Goal: Task Accomplishment & Management: Manage account settings

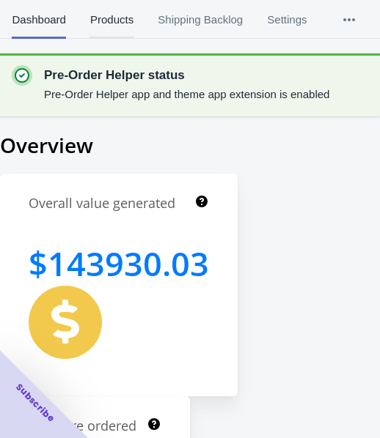
click at [117, 23] on span "Products" at bounding box center [111, 20] width 44 height 38
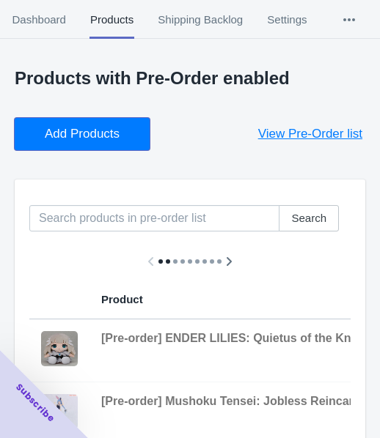
click at [55, 128] on span "Add Products" at bounding box center [82, 134] width 75 height 15
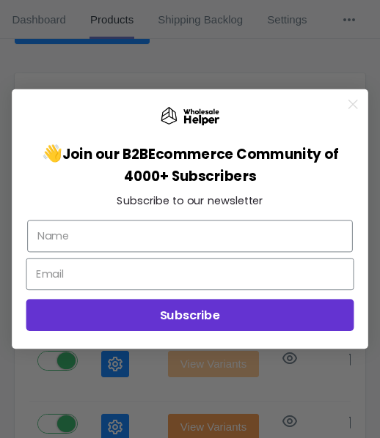
scroll to position [90, 0]
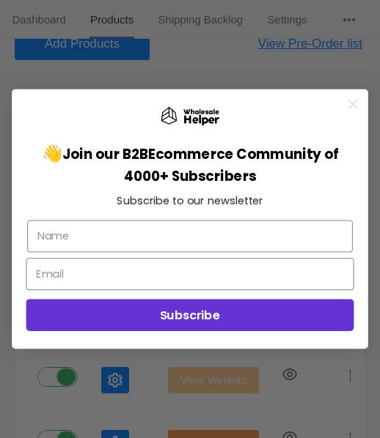
click at [350, 103] on icon "Close dialog" at bounding box center [353, 104] width 8 height 8
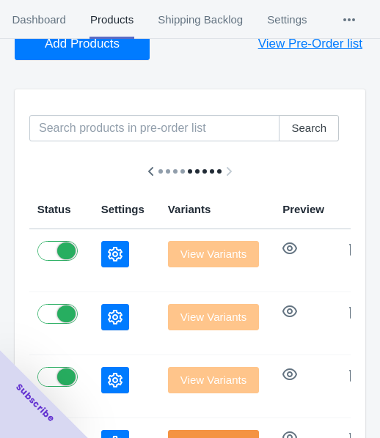
scroll to position [164, 0]
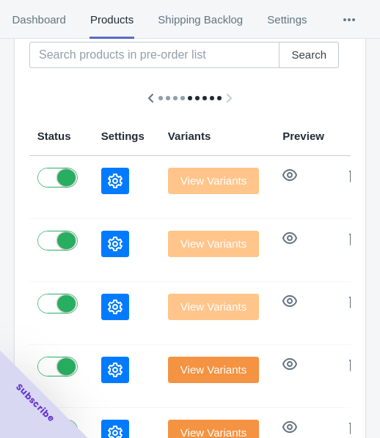
click at [108, 177] on icon "button" at bounding box center [115, 181] width 15 height 15
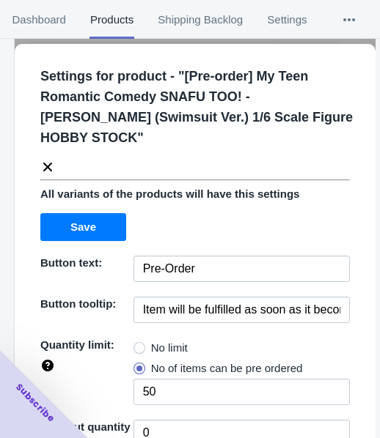
drag, startPoint x: 172, startPoint y: 344, endPoint x: 191, endPoint y: 309, distance: 39.7
click at [171, 345] on span "No limit" at bounding box center [169, 348] width 37 height 15
click at [138, 345] on input "No limit" at bounding box center [137, 345] width 1 height 1
radio input "true"
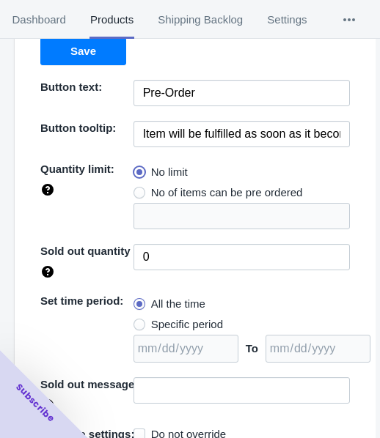
scroll to position [233, 0]
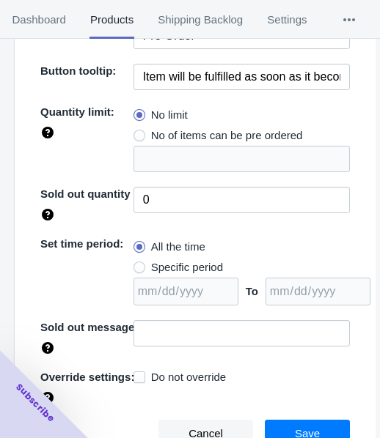
click at [202, 270] on span "Specific period" at bounding box center [187, 267] width 72 height 15
click at [138, 265] on input "Specific period" at bounding box center [137, 264] width 1 height 1
radio input "true"
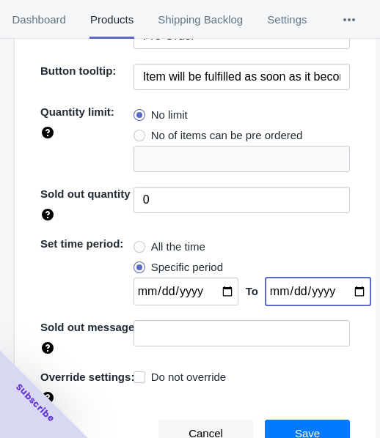
click at [343, 289] on input "date" at bounding box center [317, 292] width 105 height 28
type input "[DATE]"
click at [218, 287] on input "date" at bounding box center [185, 292] width 105 height 28
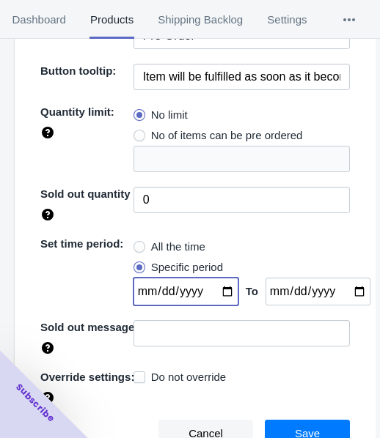
type input "[DATE]"
click at [297, 421] on button "Save" at bounding box center [307, 434] width 85 height 28
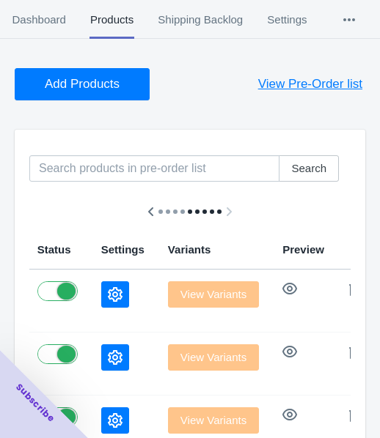
scroll to position [0, 0]
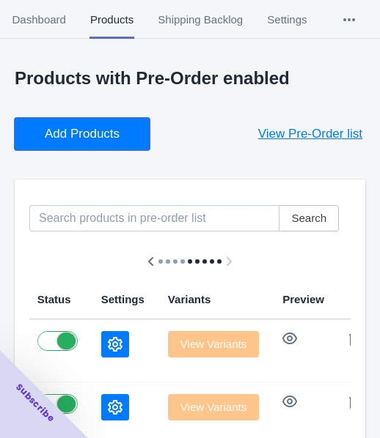
click at [65, 131] on span "Add Products" at bounding box center [82, 134] width 75 height 15
click at [80, 124] on button "Add Products" at bounding box center [82, 134] width 135 height 32
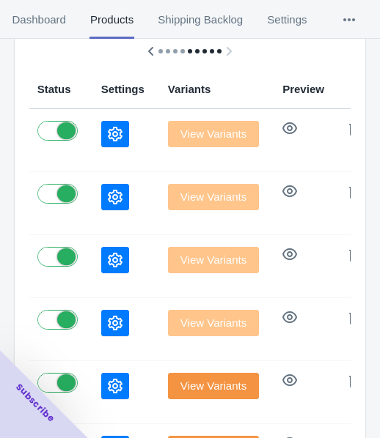
scroll to position [147, 0]
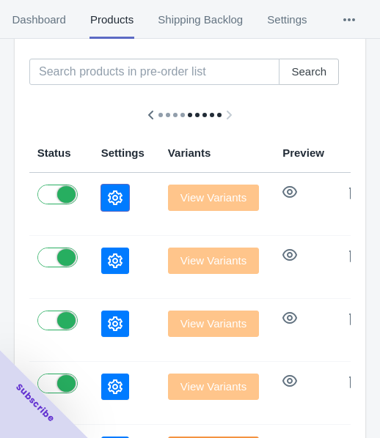
click at [108, 201] on icon "button" at bounding box center [115, 198] width 15 height 15
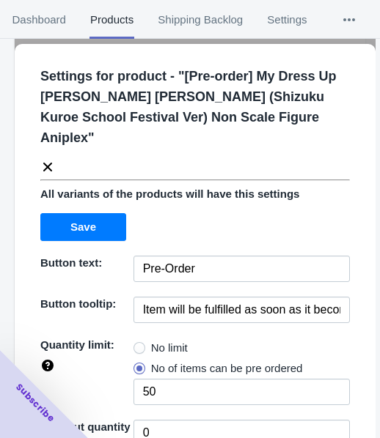
drag, startPoint x: 144, startPoint y: 319, endPoint x: 157, endPoint y: 306, distance: 18.2
click at [144, 338] on label "No limit" at bounding box center [160, 348] width 54 height 21
click at [138, 345] on input "No limit" at bounding box center [137, 345] width 1 height 1
radio input "true"
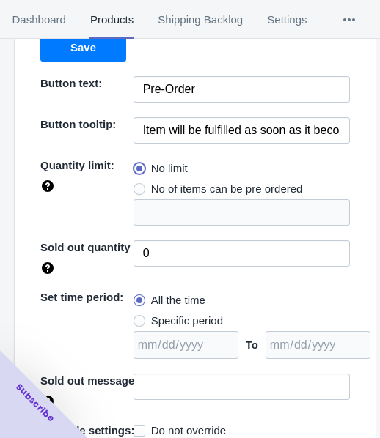
scroll to position [213, 0]
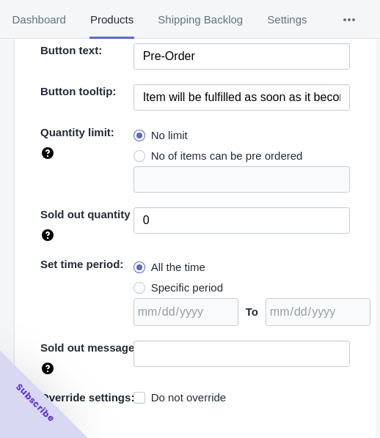
click at [197, 281] on span "Specific period" at bounding box center [187, 288] width 72 height 15
click at [138, 284] on input "Specific period" at bounding box center [137, 284] width 1 height 1
radio input "true"
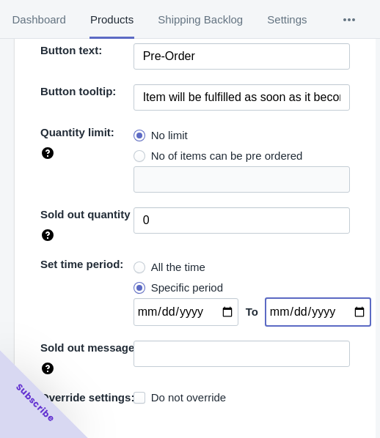
click at [349, 298] on input "date" at bounding box center [317, 312] width 105 height 28
click at [340, 298] on input "date" at bounding box center [317, 312] width 105 height 28
type input "[DATE]"
click at [216, 298] on input "date" at bounding box center [185, 312] width 105 height 28
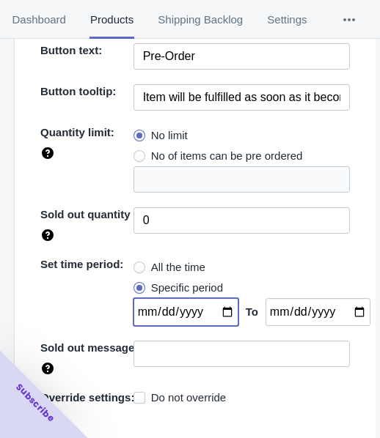
type input "[DATE]"
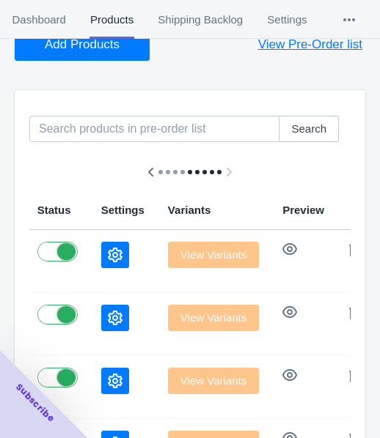
scroll to position [0, 0]
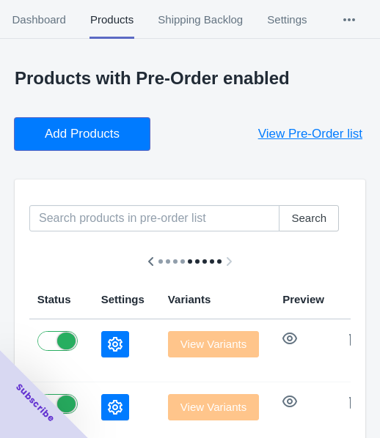
click at [60, 127] on span "Add Products" at bounding box center [82, 134] width 75 height 15
click at [45, 139] on span "Add Products" at bounding box center [82, 134] width 75 height 15
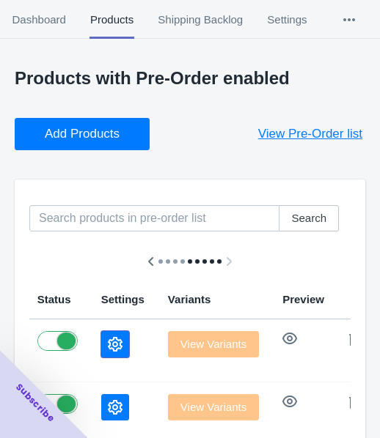
click at [108, 347] on icon "button" at bounding box center [115, 344] width 15 height 15
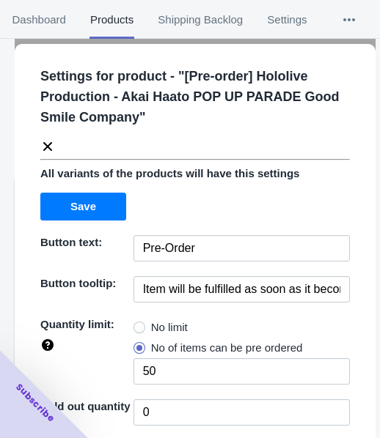
drag, startPoint x: 172, startPoint y: 321, endPoint x: 195, endPoint y: 254, distance: 70.7
click at [170, 323] on span "No limit" at bounding box center [169, 327] width 37 height 15
click at [138, 324] on input "No limit" at bounding box center [137, 324] width 1 height 1
radio input "true"
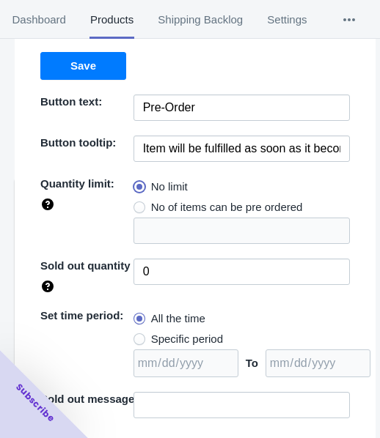
scroll to position [213, 0]
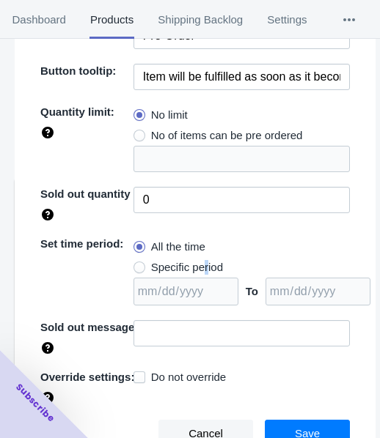
click at [201, 262] on span "Specific period" at bounding box center [187, 267] width 72 height 15
click at [183, 262] on span "Specific period" at bounding box center [187, 267] width 72 height 15
click at [138, 264] on input "Specific period" at bounding box center [137, 264] width 1 height 1
radio input "true"
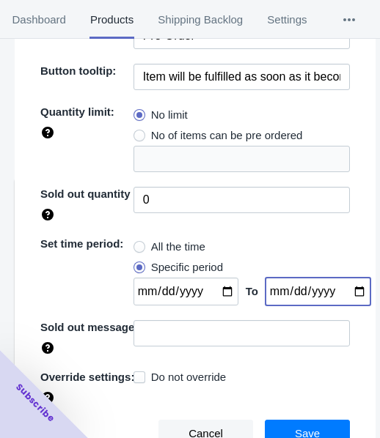
drag, startPoint x: 343, startPoint y: 289, endPoint x: 343, endPoint y: 281, distance: 8.1
click at [342, 289] on input "date" at bounding box center [317, 292] width 105 height 28
type input "[DATE]"
click at [217, 286] on input "date" at bounding box center [185, 292] width 105 height 28
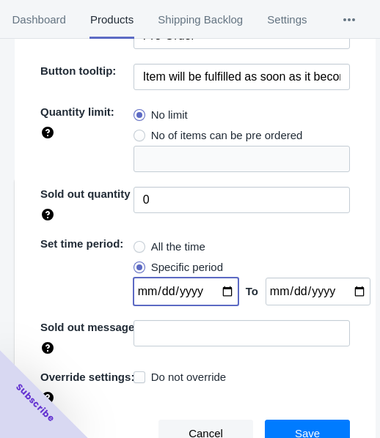
type input "[DATE]"
click at [294, 423] on button "Save" at bounding box center [307, 434] width 85 height 28
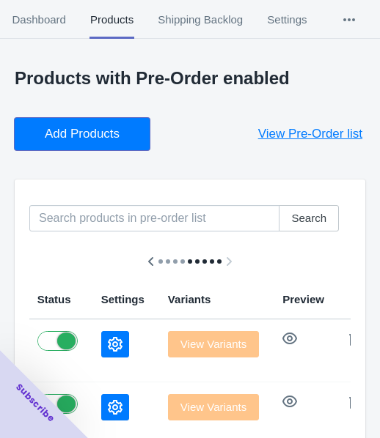
click at [102, 139] on span "Add Products" at bounding box center [82, 134] width 75 height 15
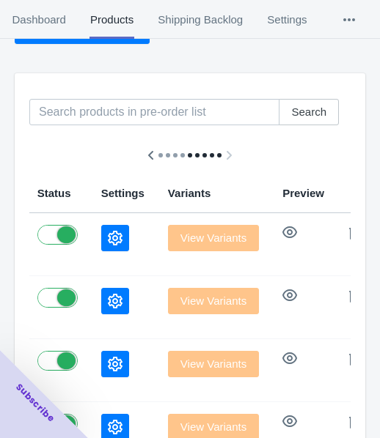
scroll to position [147, 0]
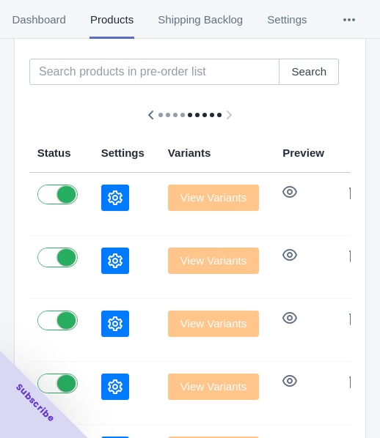
click at [108, 199] on icon "button" at bounding box center [115, 198] width 15 height 15
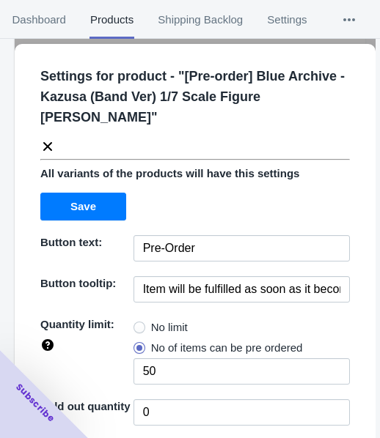
click at [159, 320] on span "No limit" at bounding box center [169, 327] width 37 height 15
click at [138, 324] on input "No limit" at bounding box center [137, 324] width 1 height 1
radio input "true"
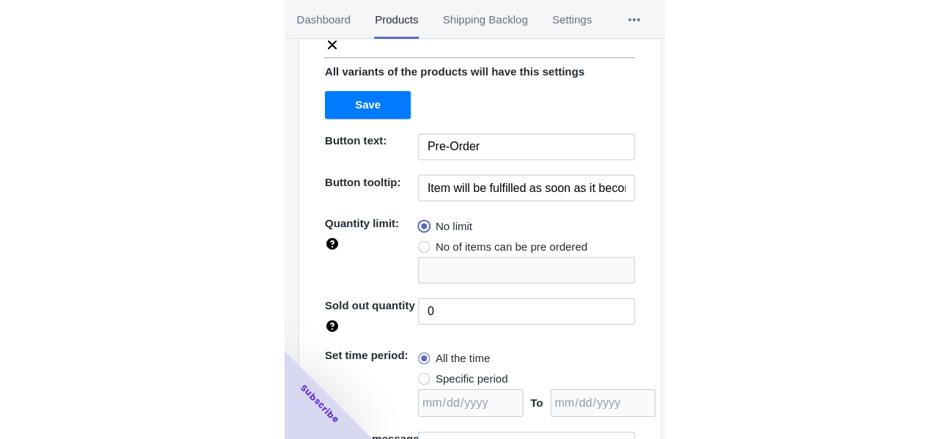
scroll to position [192, 0]
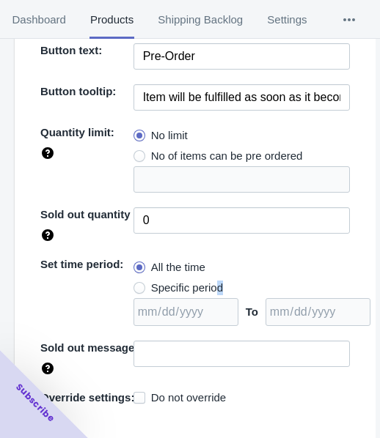
click at [214, 281] on span "Specific period" at bounding box center [187, 288] width 72 height 15
click at [113, 263] on div "Set time period:" at bounding box center [86, 291] width 93 height 69
click at [164, 281] on span "Specific period" at bounding box center [187, 288] width 72 height 15
click at [138, 284] on input "Specific period" at bounding box center [137, 284] width 1 height 1
radio input "true"
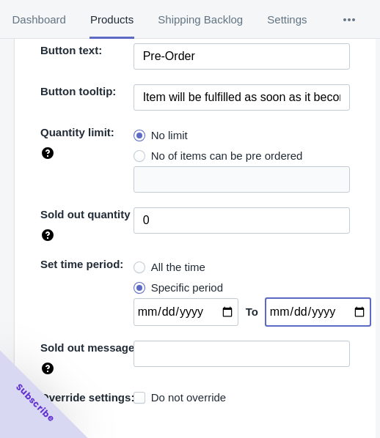
click at [340, 298] on input "date" at bounding box center [317, 312] width 105 height 28
type input "[DATE]"
click at [217, 298] on input "date" at bounding box center [185, 312] width 105 height 28
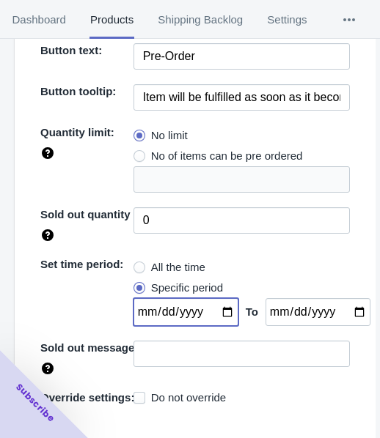
type input "[DATE]"
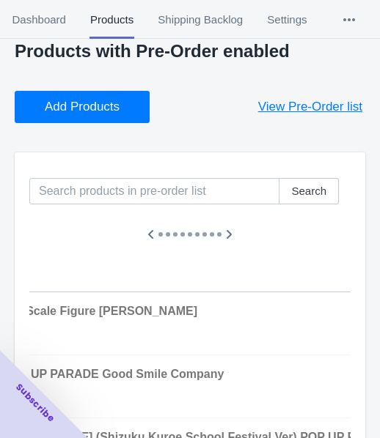
scroll to position [0, 0]
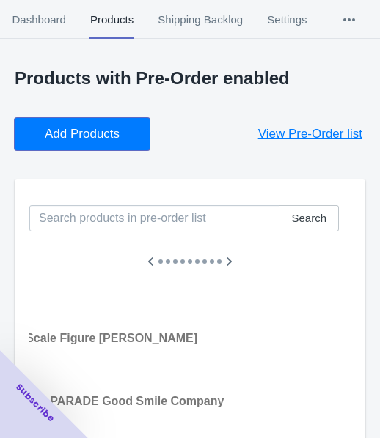
click at [58, 128] on span "Add Products" at bounding box center [82, 134] width 75 height 15
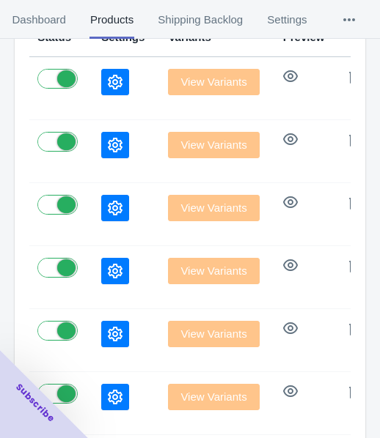
scroll to position [237, 0]
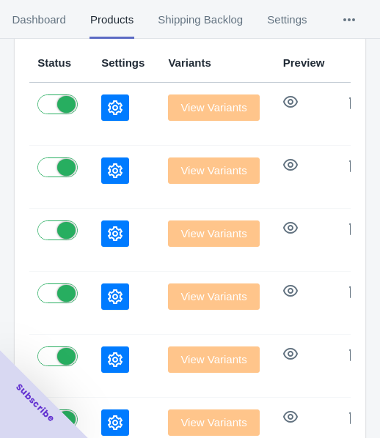
click at [72, 353] on div "Subscribe" at bounding box center [44, 394] width 88 height 88
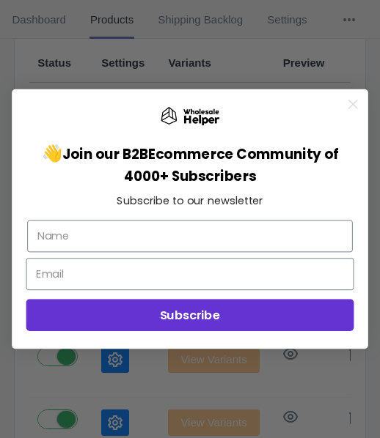
click at [354, 104] on circle "Close dialog" at bounding box center [353, 105] width 20 height 20
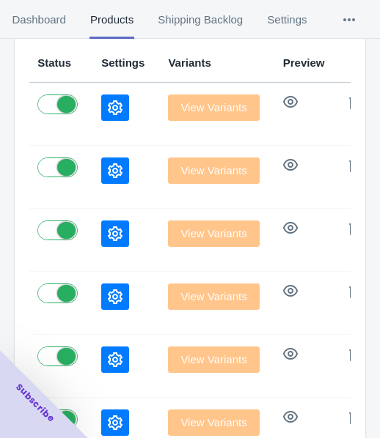
scroll to position [310, 0]
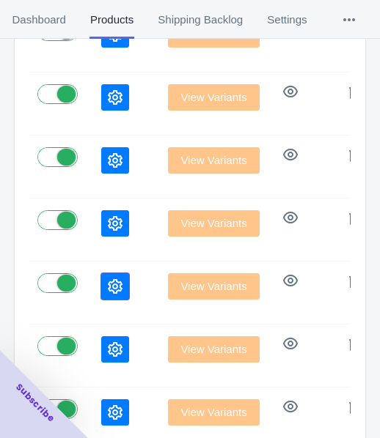
click at [101, 273] on button "button" at bounding box center [115, 286] width 28 height 26
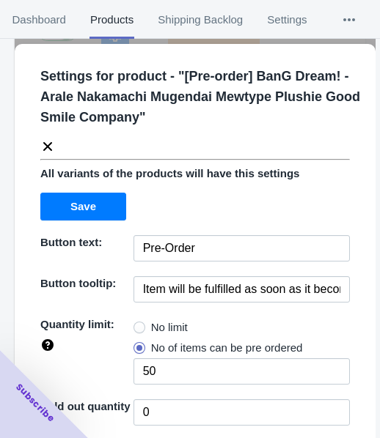
click at [161, 334] on label "No limit" at bounding box center [160, 327] width 54 height 21
click at [138, 325] on input "No limit" at bounding box center [137, 324] width 1 height 1
radio input "true"
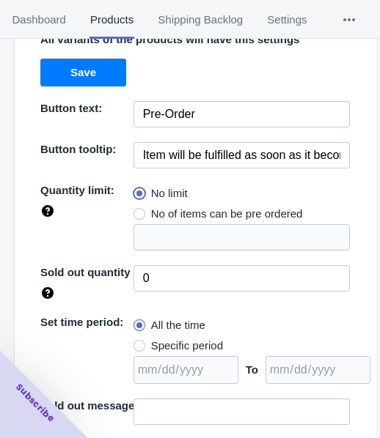
scroll to position [213, 0]
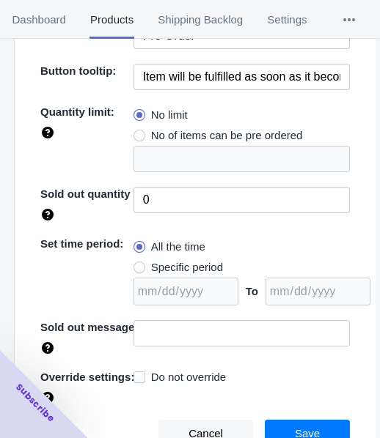
click at [186, 265] on span "Specific period" at bounding box center [187, 267] width 72 height 15
click at [138, 265] on input "Specific period" at bounding box center [137, 264] width 1 height 1
radio input "true"
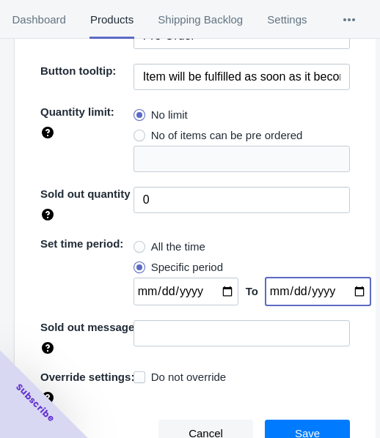
click at [345, 291] on input "date" at bounding box center [317, 292] width 105 height 28
type input "[DATE]"
click at [218, 284] on input "date" at bounding box center [185, 292] width 105 height 28
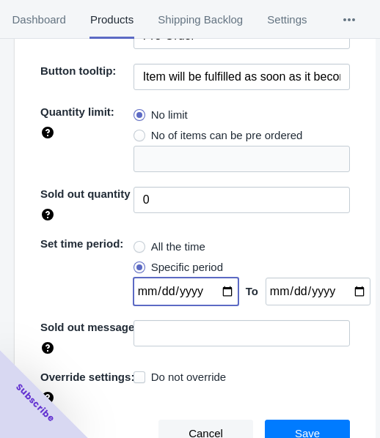
type input "[DATE]"
click at [282, 425] on button "Save" at bounding box center [307, 434] width 85 height 28
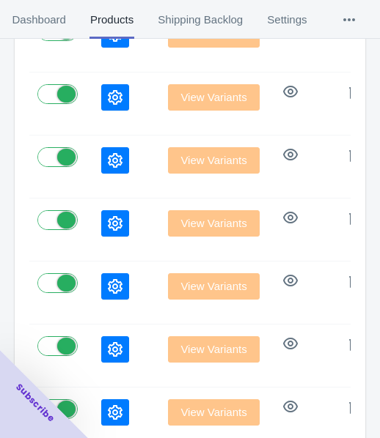
scroll to position [237, 0]
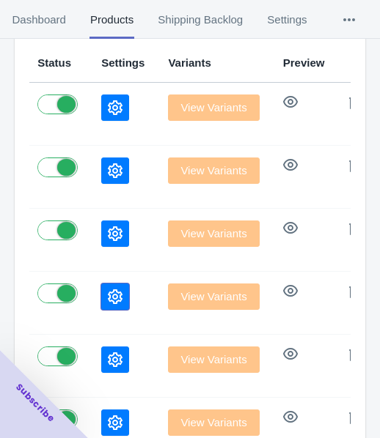
click at [101, 286] on button "button" at bounding box center [115, 297] width 28 height 26
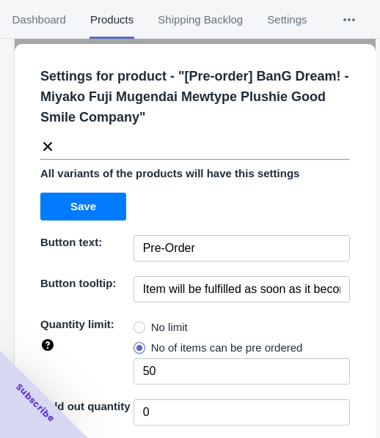
click at [178, 328] on span "No limit" at bounding box center [169, 327] width 37 height 15
click at [138, 325] on input "No limit" at bounding box center [137, 324] width 1 height 1
radio input "true"
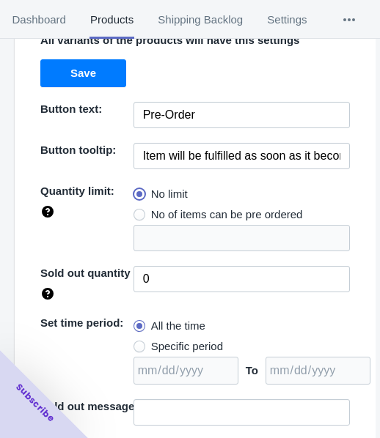
scroll to position [213, 0]
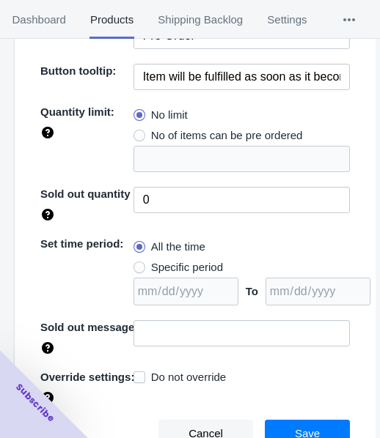
click at [172, 266] on span "Specific period" at bounding box center [187, 267] width 72 height 15
click at [138, 265] on input "Specific period" at bounding box center [137, 264] width 1 height 1
radio input "true"
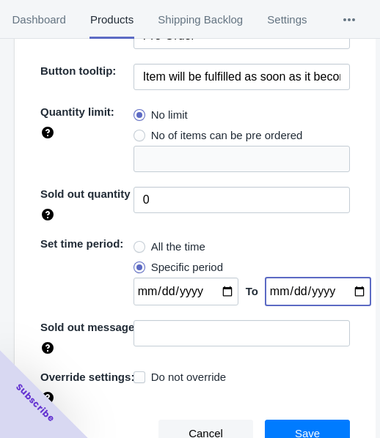
click at [340, 289] on input "date" at bounding box center [317, 292] width 105 height 28
type input "[DATE]"
click at [213, 290] on input "date" at bounding box center [185, 292] width 105 height 28
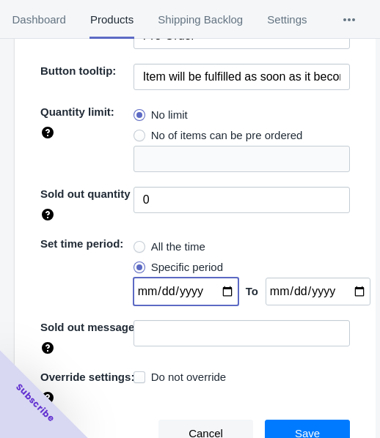
type input "[DATE]"
click at [276, 426] on button "Save" at bounding box center [307, 434] width 85 height 28
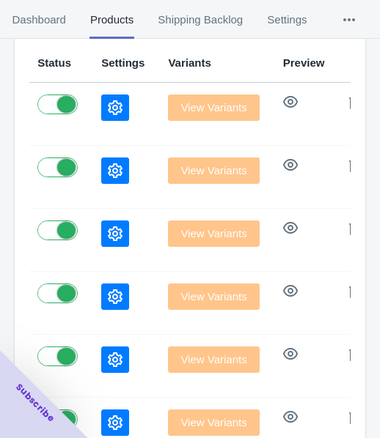
click at [101, 222] on button "button" at bounding box center [115, 234] width 28 height 26
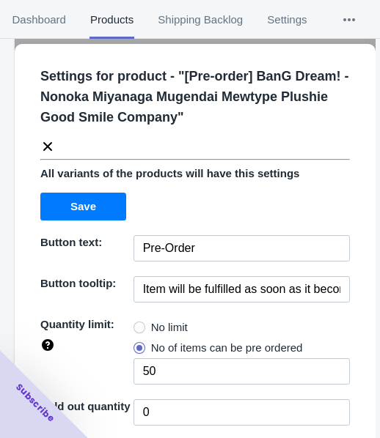
click at [136, 329] on span at bounding box center [139, 328] width 12 height 12
click at [137, 325] on input "No limit" at bounding box center [137, 324] width 1 height 1
radio input "true"
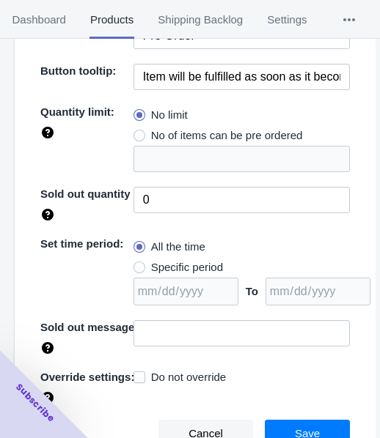
click at [200, 265] on span "Specific period" at bounding box center [187, 267] width 72 height 15
click at [138, 265] on input "Specific period" at bounding box center [137, 264] width 1 height 1
radio input "true"
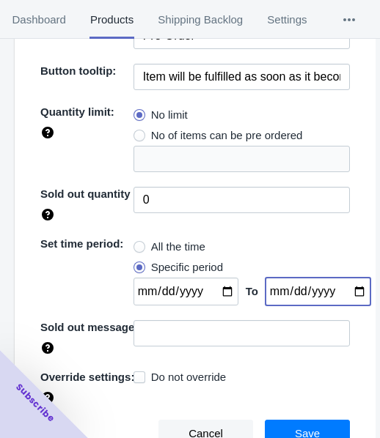
click at [339, 293] on input "date" at bounding box center [317, 292] width 105 height 28
type input "[DATE]"
click at [215, 287] on input "date" at bounding box center [185, 292] width 105 height 28
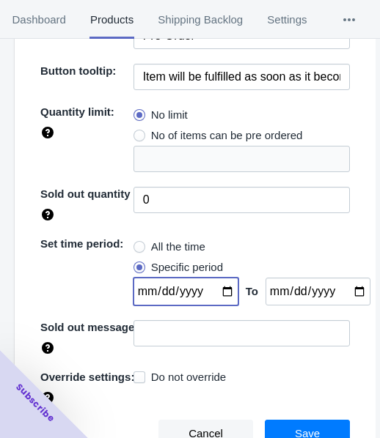
type input "[DATE]"
click at [295, 428] on span "Save" at bounding box center [307, 434] width 25 height 12
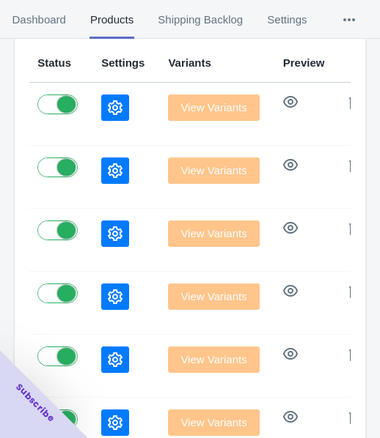
click at [108, 165] on icon "button" at bounding box center [115, 171] width 15 height 15
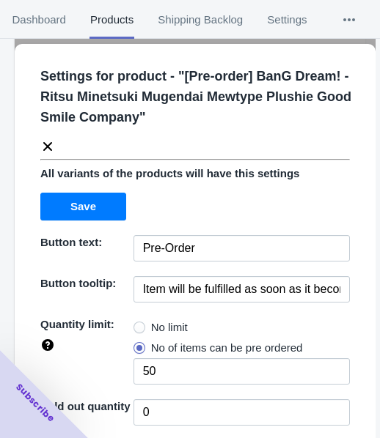
click at [151, 326] on span "No limit" at bounding box center [169, 327] width 37 height 15
click at [138, 325] on input "No limit" at bounding box center [137, 324] width 1 height 1
radio input "true"
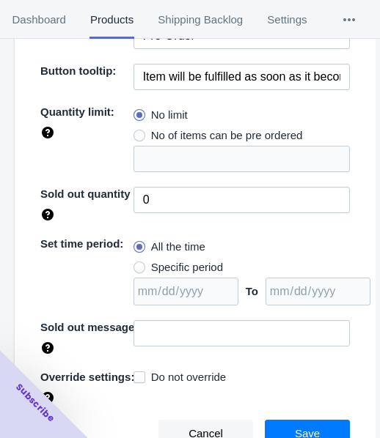
drag, startPoint x: 210, startPoint y: 267, endPoint x: 287, endPoint y: 265, distance: 77.0
click at [210, 266] on span "Specific period" at bounding box center [187, 267] width 72 height 15
click at [138, 265] on input "Specific period" at bounding box center [137, 264] width 1 height 1
radio input "true"
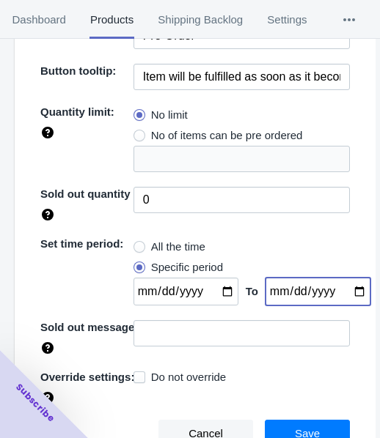
drag, startPoint x: 340, startPoint y: 287, endPoint x: 334, endPoint y: 278, distance: 11.0
click at [339, 287] on input "date" at bounding box center [317, 292] width 105 height 28
type input "[DATE]"
click at [220, 293] on input "date" at bounding box center [185, 292] width 105 height 28
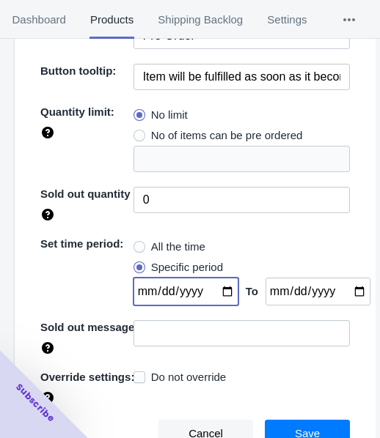
type input "[DATE]"
click at [269, 427] on button "Save" at bounding box center [307, 434] width 85 height 28
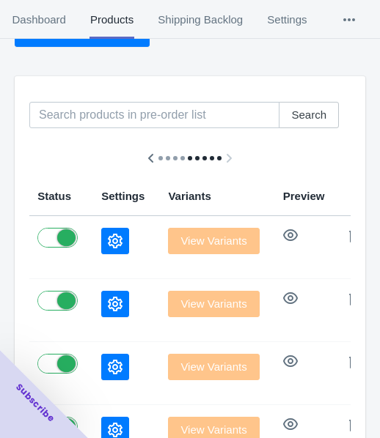
scroll to position [90, 0]
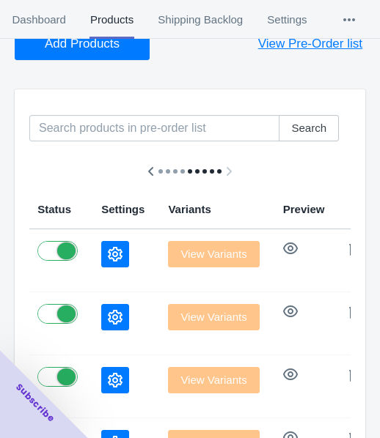
click at [101, 246] on button "button" at bounding box center [115, 254] width 28 height 26
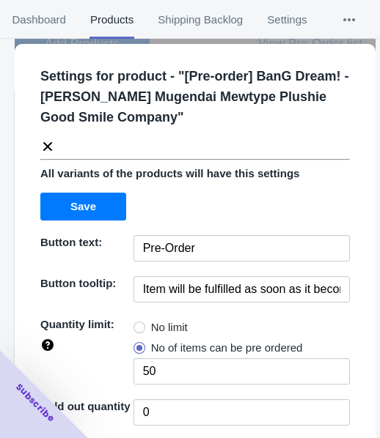
click at [150, 315] on div "Settings for product - " [Pre-order] BanG Dream! - [PERSON_NAME] Mugendai Mewty…" at bounding box center [195, 363] width 361 height 639
click at [151, 322] on span "No limit" at bounding box center [169, 327] width 37 height 15
click at [138, 324] on input "No limit" at bounding box center [137, 324] width 1 height 1
radio input "true"
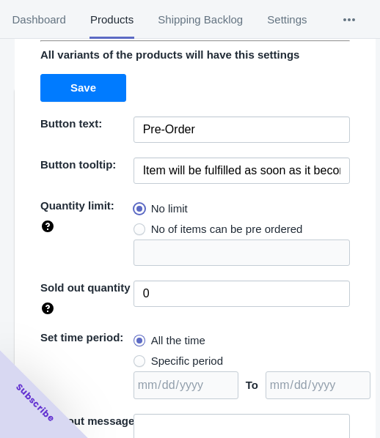
scroll to position [213, 0]
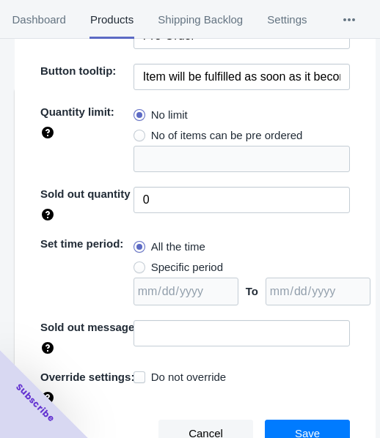
click at [174, 265] on span "Specific period" at bounding box center [187, 267] width 72 height 15
click at [138, 265] on input "Specific period" at bounding box center [137, 264] width 1 height 1
radio input "true"
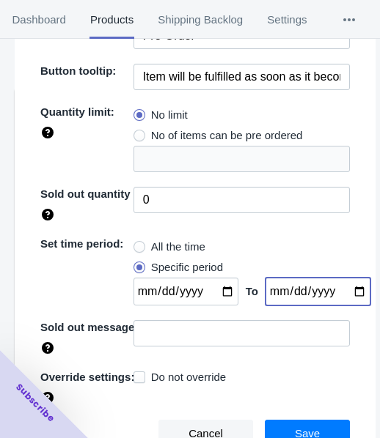
click at [347, 289] on input "date" at bounding box center [317, 292] width 105 height 28
type input "[DATE]"
click at [218, 293] on input "date" at bounding box center [185, 292] width 105 height 28
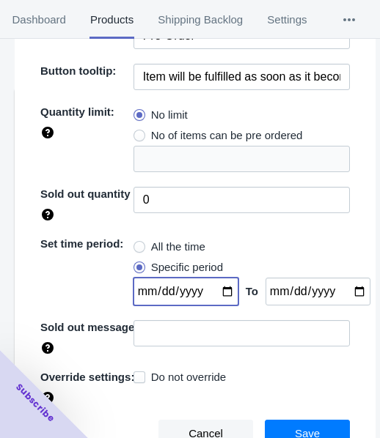
type input "[DATE]"
click at [291, 422] on button "Save" at bounding box center [307, 434] width 85 height 28
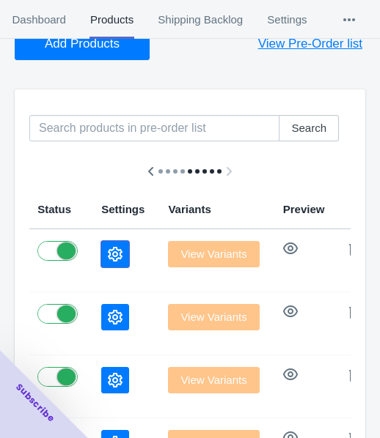
click at [101, 257] on button "button" at bounding box center [115, 254] width 28 height 26
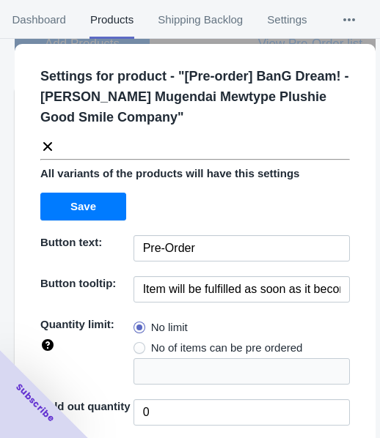
click at [44, 147] on icon at bounding box center [47, 146] width 15 height 15
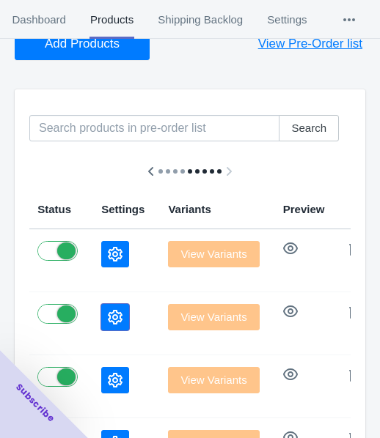
click at [101, 309] on button "button" at bounding box center [115, 317] width 28 height 26
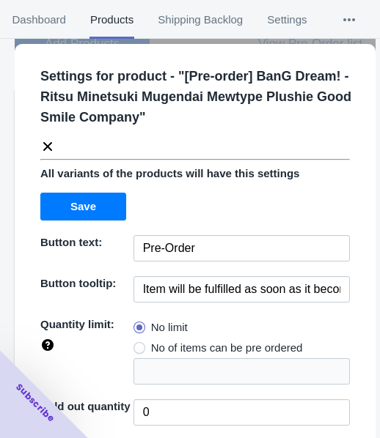
click at [48, 142] on icon at bounding box center [47, 146] width 15 height 15
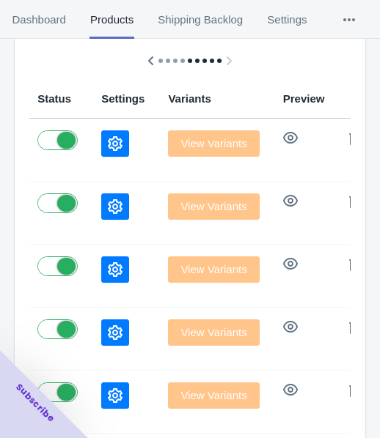
scroll to position [237, 0]
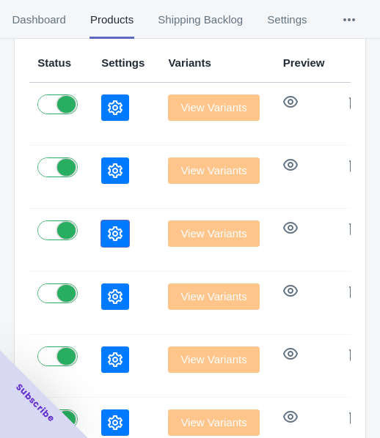
click at [108, 227] on icon "button" at bounding box center [115, 234] width 15 height 15
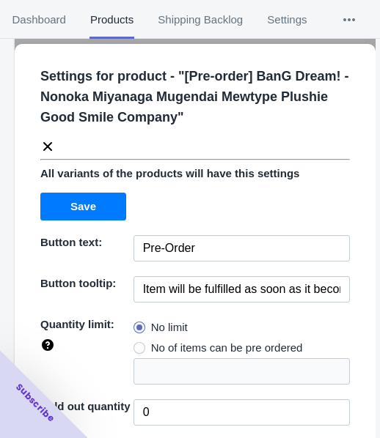
click at [50, 139] on icon at bounding box center [47, 146] width 15 height 15
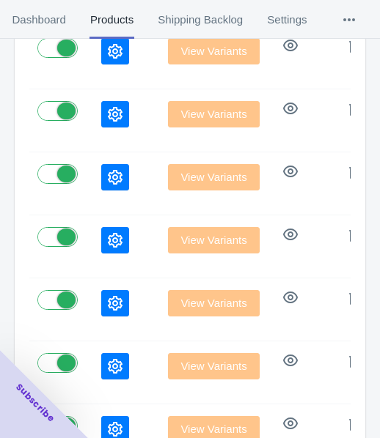
scroll to position [383, 0]
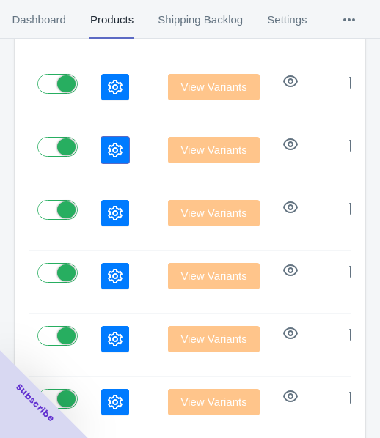
click at [108, 154] on icon "button" at bounding box center [115, 150] width 15 height 15
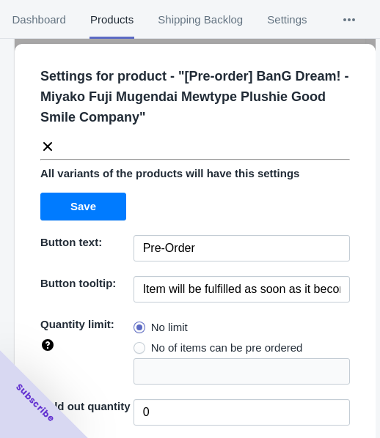
click at [51, 150] on icon at bounding box center [47, 146] width 9 height 9
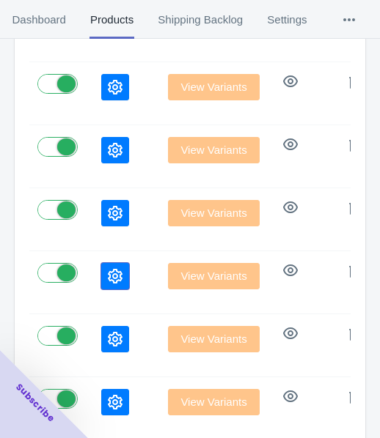
click at [108, 272] on icon "button" at bounding box center [115, 276] width 15 height 15
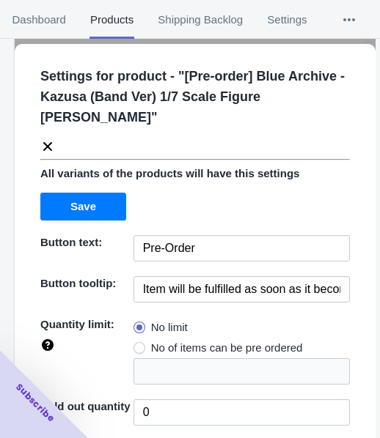
click at [50, 142] on icon at bounding box center [47, 146] width 9 height 9
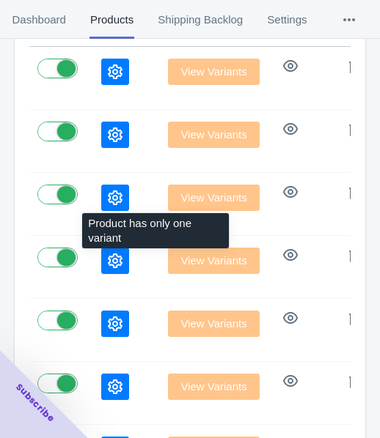
scroll to position [237, 0]
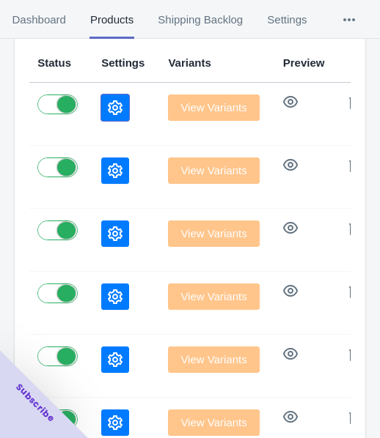
click at [101, 95] on button "button" at bounding box center [115, 108] width 28 height 26
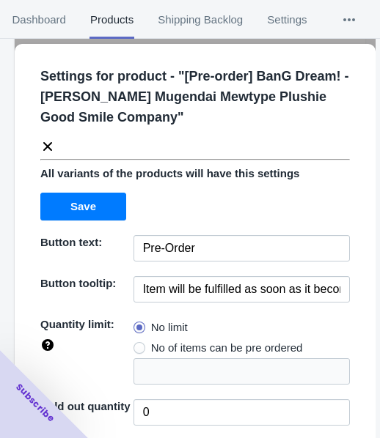
click at [48, 137] on div "Settings for product - " [Pre-order] BanG Dream! - [PERSON_NAME] Mugendai Mewty…" at bounding box center [189, 104] width 321 height 100
click at [44, 147] on icon at bounding box center [47, 146] width 15 height 15
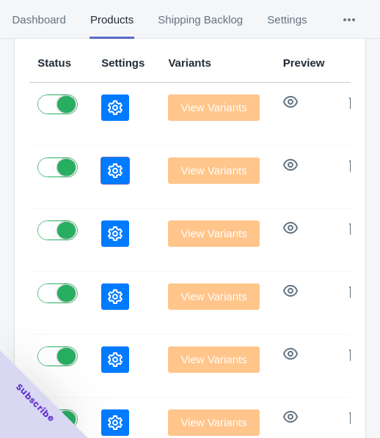
click at [108, 168] on icon "button" at bounding box center [115, 171] width 15 height 15
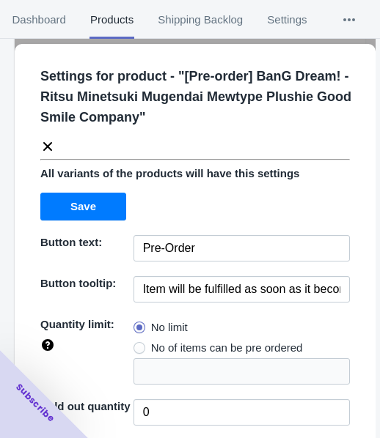
click at [44, 144] on icon at bounding box center [47, 146] width 9 height 9
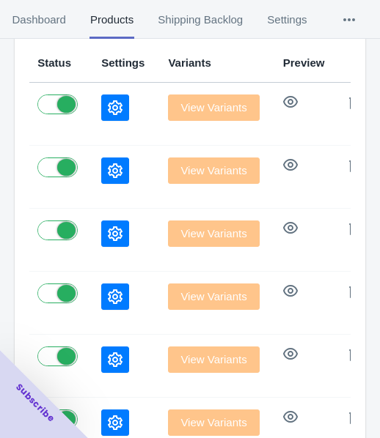
click at [108, 230] on icon "button" at bounding box center [115, 234] width 15 height 15
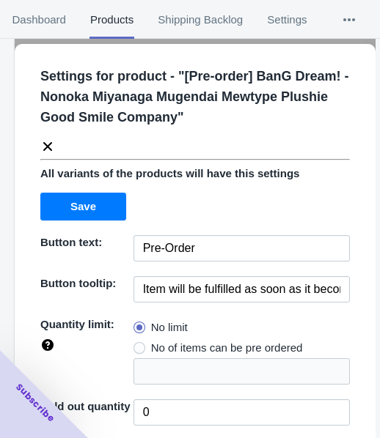
click at [45, 147] on icon at bounding box center [47, 146] width 15 height 15
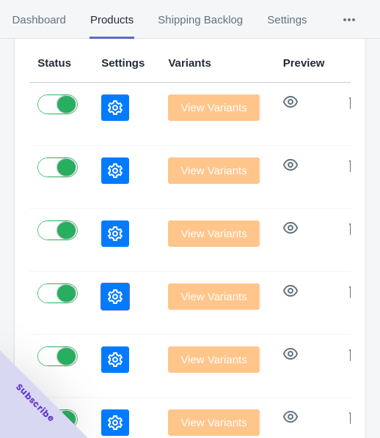
click at [101, 284] on button "button" at bounding box center [115, 297] width 28 height 26
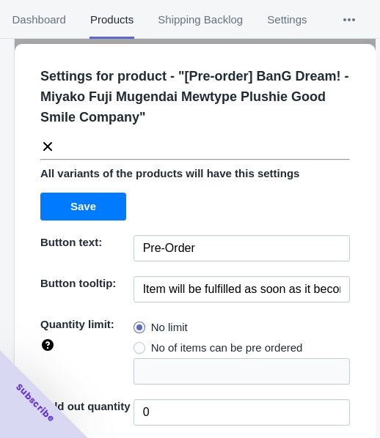
click at [47, 148] on icon at bounding box center [47, 146] width 15 height 15
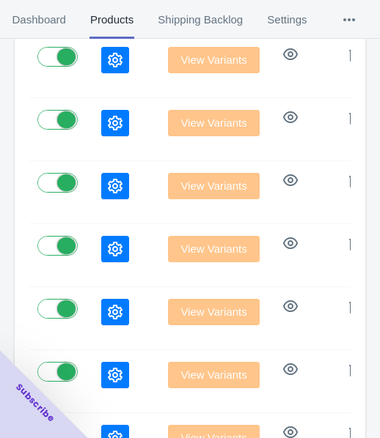
scroll to position [310, 0]
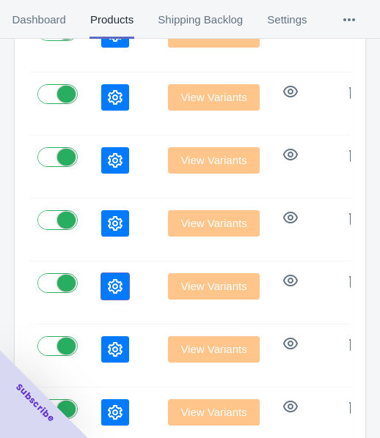
click at [101, 273] on button "button" at bounding box center [115, 286] width 28 height 26
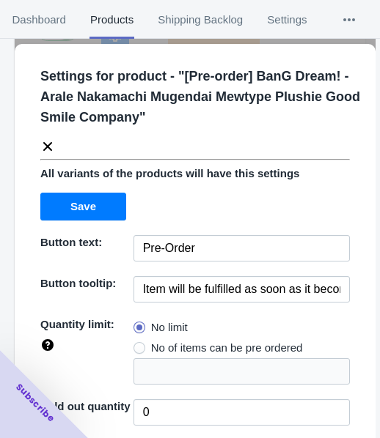
click at [43, 147] on icon at bounding box center [47, 146] width 15 height 15
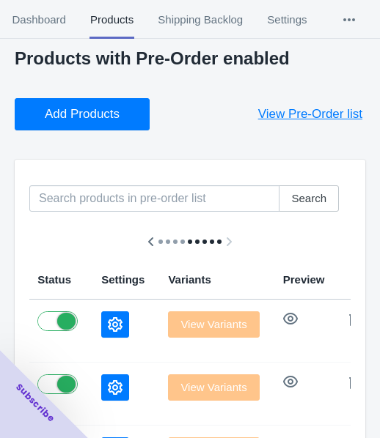
scroll to position [17, 0]
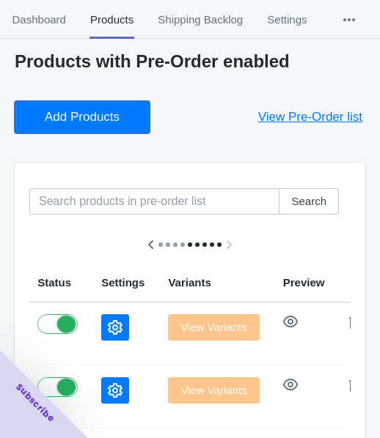
click at [99, 118] on span "Add Products" at bounding box center [82, 117] width 75 height 15
click at [100, 116] on span "Add Products" at bounding box center [82, 117] width 75 height 15
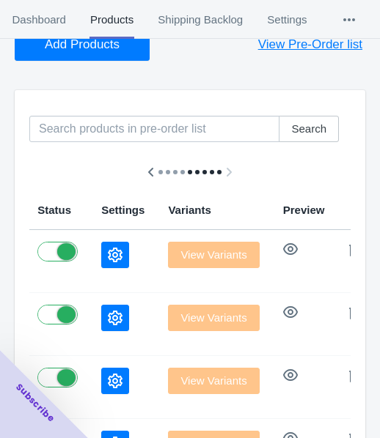
scroll to position [90, 0]
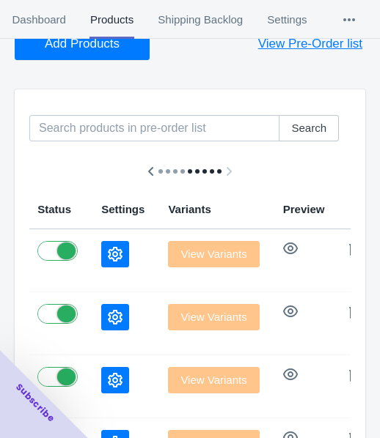
click at [108, 247] on icon "button" at bounding box center [115, 254] width 15 height 15
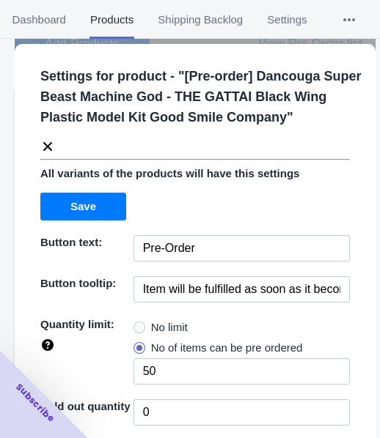
click at [144, 324] on label "No limit" at bounding box center [160, 327] width 54 height 21
click at [138, 324] on input "No limit" at bounding box center [137, 324] width 1 height 1
radio input "true"
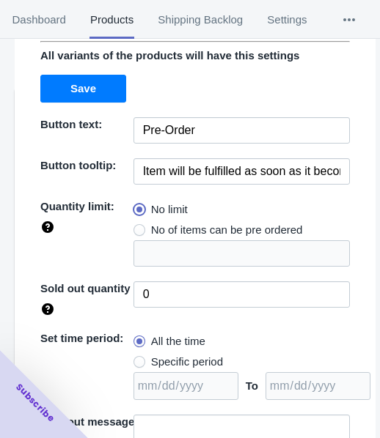
scroll to position [213, 0]
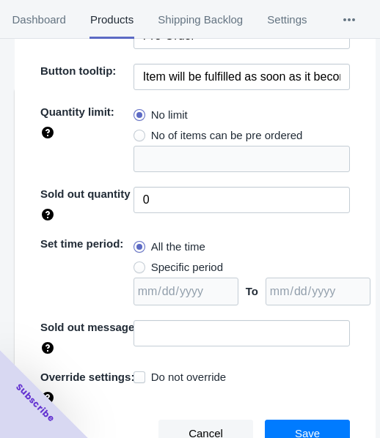
drag, startPoint x: 188, startPoint y: 259, endPoint x: 246, endPoint y: 268, distance: 57.9
click at [188, 260] on span "Specific period" at bounding box center [187, 267] width 72 height 15
click at [138, 264] on input "Specific period" at bounding box center [137, 264] width 1 height 1
radio input "true"
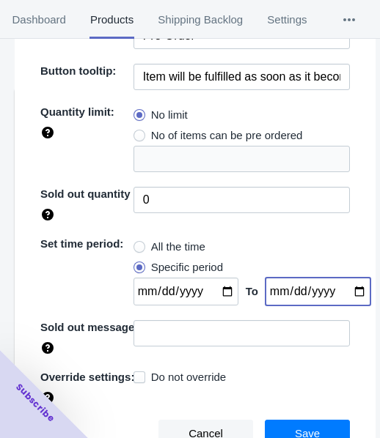
click at [346, 293] on input "date" at bounding box center [317, 292] width 105 height 28
type input "[DATE]"
click at [220, 294] on input "date" at bounding box center [185, 292] width 105 height 28
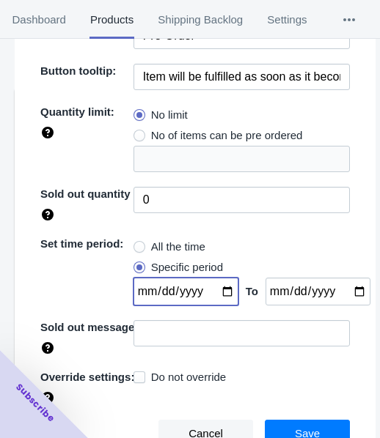
type input "[DATE]"
click at [284, 424] on button "Save" at bounding box center [307, 434] width 85 height 28
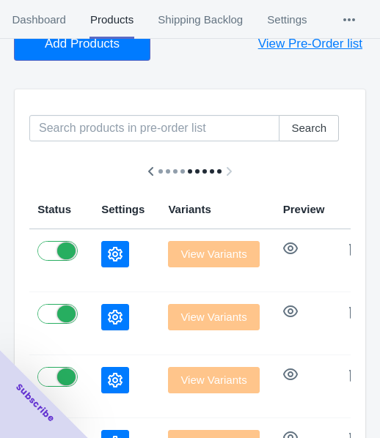
click at [79, 48] on span "Add Products" at bounding box center [82, 44] width 75 height 15
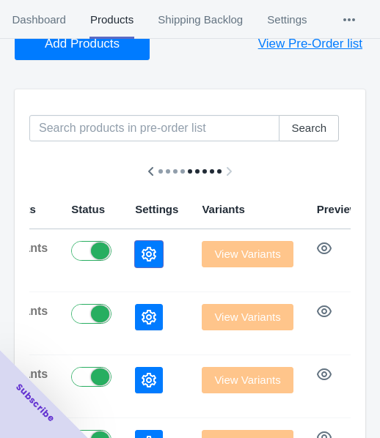
click at [135, 245] on button "button" at bounding box center [149, 254] width 28 height 26
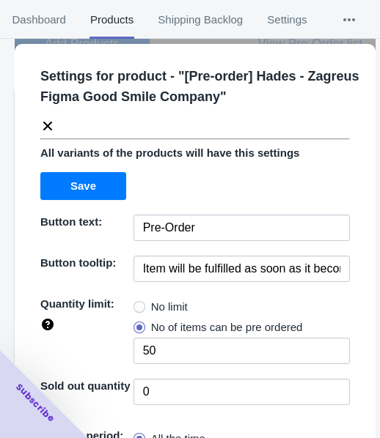
click at [163, 309] on span "No limit" at bounding box center [169, 307] width 37 height 15
click at [138, 304] on input "No limit" at bounding box center [137, 304] width 1 height 1
radio input "true"
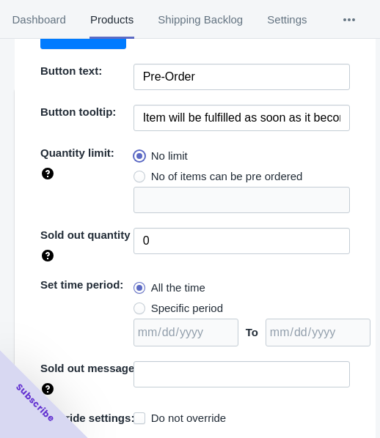
scroll to position [192, 0]
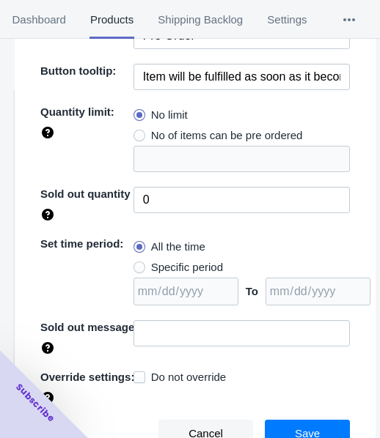
click at [188, 264] on span "Specific period" at bounding box center [187, 267] width 72 height 15
click at [138, 264] on input "Specific period" at bounding box center [137, 264] width 1 height 1
radio input "true"
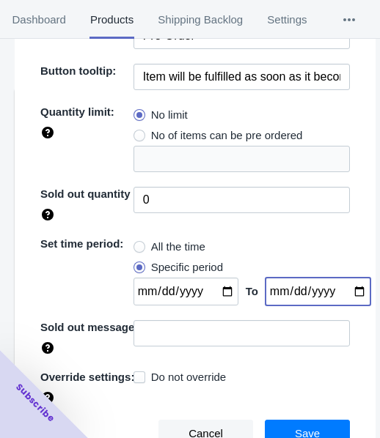
click at [334, 290] on input "date" at bounding box center [317, 292] width 105 height 28
type input "[DATE]"
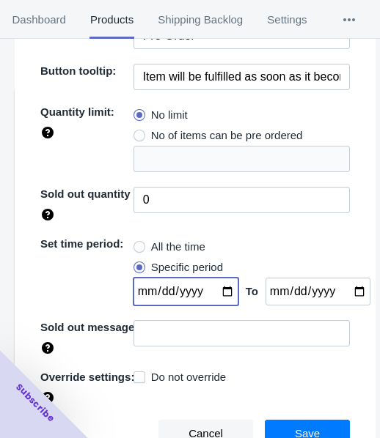
click at [218, 293] on input "date" at bounding box center [185, 292] width 105 height 28
type input "[DATE]"
click at [279, 430] on button "Save" at bounding box center [307, 434] width 85 height 28
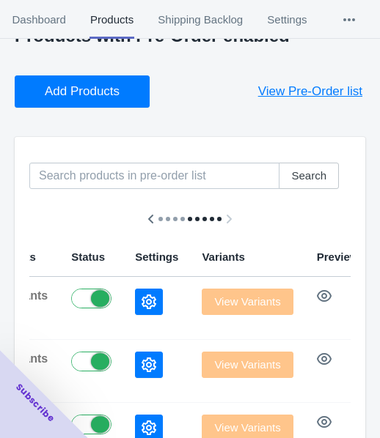
scroll to position [17, 0]
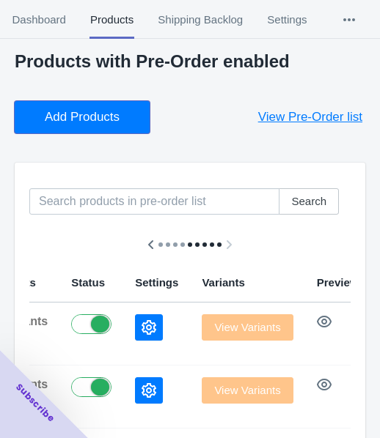
click at [77, 123] on span "Add Products" at bounding box center [82, 117] width 75 height 15
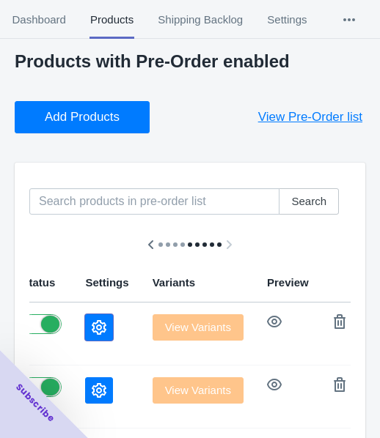
click at [92, 326] on icon "button" at bounding box center [99, 327] width 15 height 15
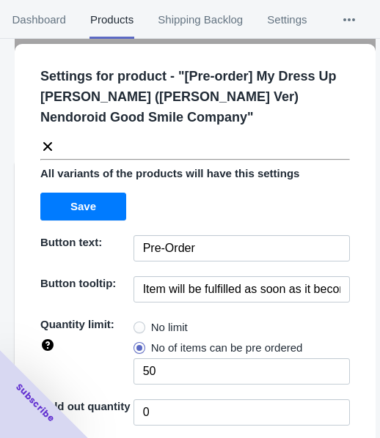
click at [151, 329] on span "No limit" at bounding box center [169, 327] width 37 height 15
click at [138, 325] on input "No limit" at bounding box center [137, 324] width 1 height 1
radio input "true"
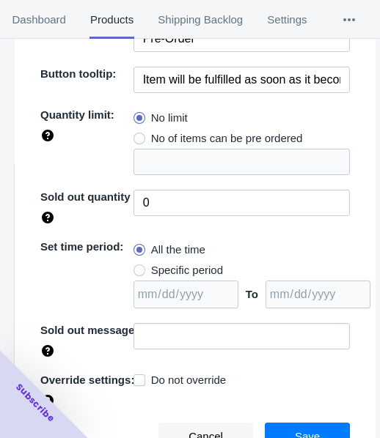
scroll to position [213, 0]
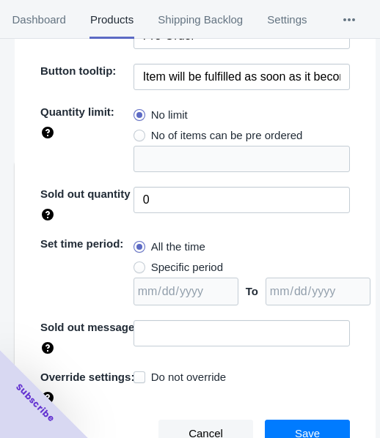
drag, startPoint x: 185, startPoint y: 266, endPoint x: 296, endPoint y: 289, distance: 113.7
click at [185, 266] on span "Specific period" at bounding box center [187, 267] width 72 height 15
click at [138, 265] on input "Specific period" at bounding box center [137, 264] width 1 height 1
radio input "true"
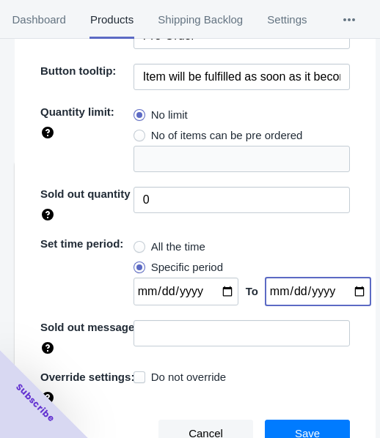
click at [344, 292] on input "date" at bounding box center [317, 292] width 105 height 28
type input "[DATE]"
click at [216, 285] on input "date" at bounding box center [185, 292] width 105 height 28
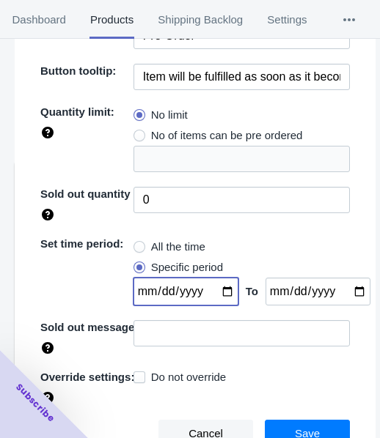
type input "[DATE]"
drag, startPoint x: 291, startPoint y: 421, endPoint x: 299, endPoint y: 415, distance: 10.0
click at [290, 421] on button "Save" at bounding box center [307, 434] width 85 height 28
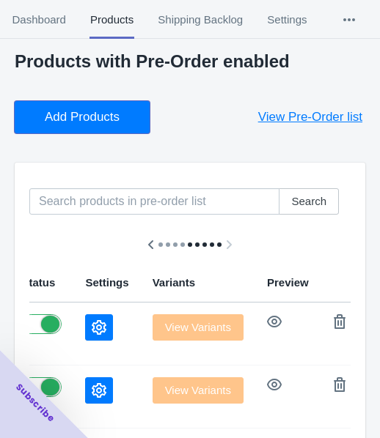
click at [70, 119] on span "Add Products" at bounding box center [82, 117] width 75 height 15
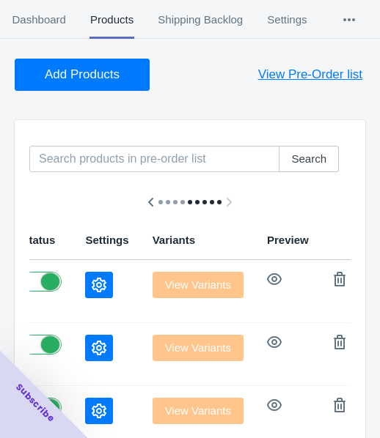
scroll to position [164, 0]
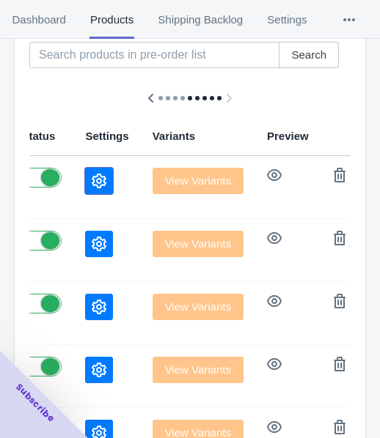
click at [85, 181] on button "button" at bounding box center [99, 181] width 28 height 26
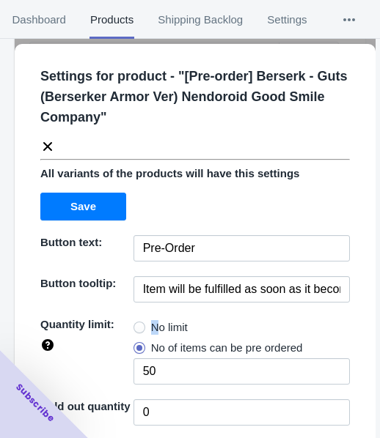
drag, startPoint x: 152, startPoint y: 323, endPoint x: 157, endPoint y: 308, distance: 15.5
click at [151, 323] on span "No limit" at bounding box center [169, 327] width 37 height 15
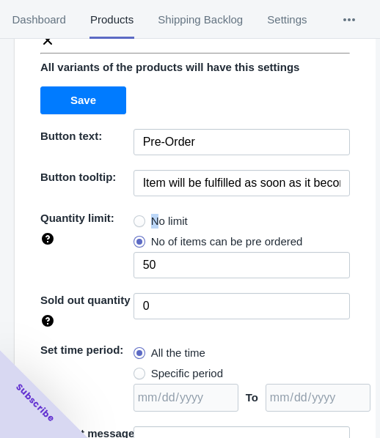
scroll to position [213, 0]
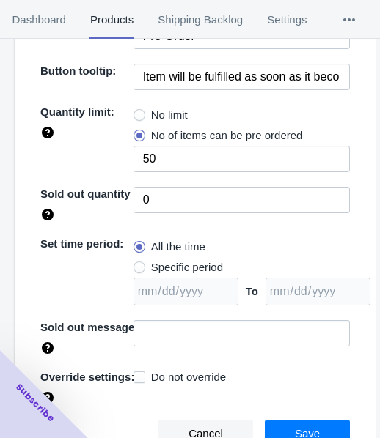
click at [180, 109] on span "No limit" at bounding box center [169, 115] width 37 height 15
click at [138, 111] on input "No limit" at bounding box center [137, 111] width 1 height 1
radio input "true"
click at [185, 264] on span "Specific period" at bounding box center [187, 267] width 72 height 15
click at [138, 264] on input "Specific period" at bounding box center [137, 264] width 1 height 1
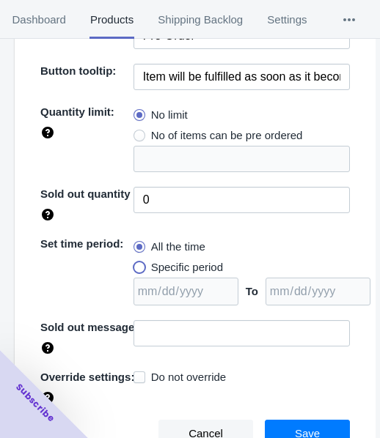
radio input "true"
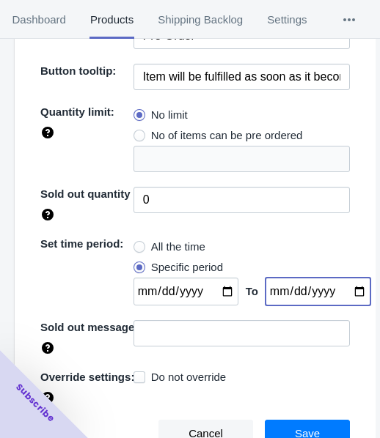
click at [344, 290] on input "date" at bounding box center [317, 292] width 105 height 28
type input "[DATE]"
click at [222, 289] on input "date" at bounding box center [185, 292] width 105 height 28
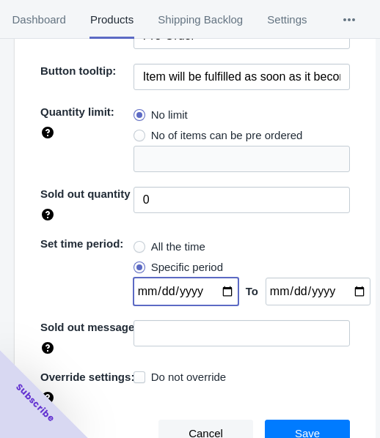
type input "[DATE]"
click at [295, 428] on span "Save" at bounding box center [307, 434] width 25 height 12
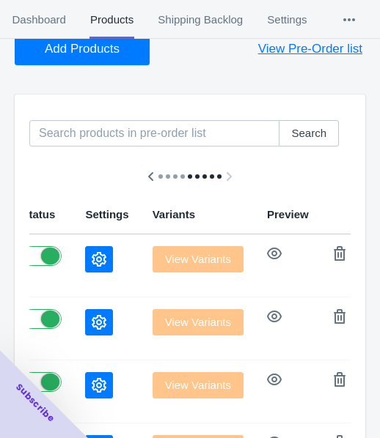
scroll to position [0, 0]
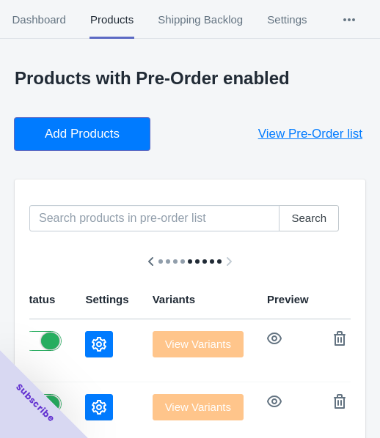
click at [71, 135] on span "Add Products" at bounding box center [82, 134] width 75 height 15
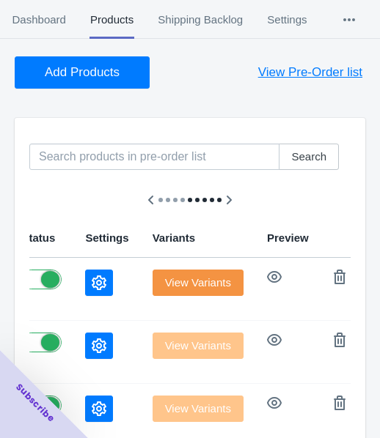
scroll to position [220, 0]
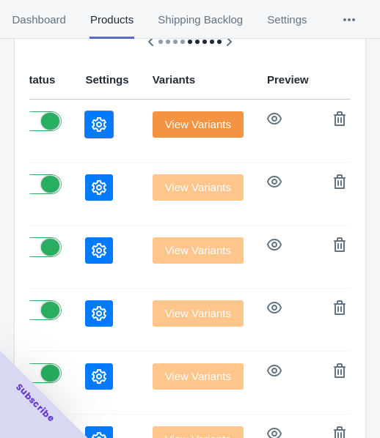
click at [92, 122] on icon "button" at bounding box center [99, 124] width 15 height 15
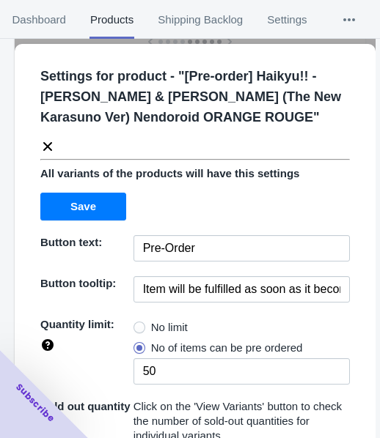
click at [160, 326] on span "No limit" at bounding box center [169, 327] width 37 height 15
click at [138, 325] on input "No limit" at bounding box center [137, 324] width 1 height 1
radio input "true"
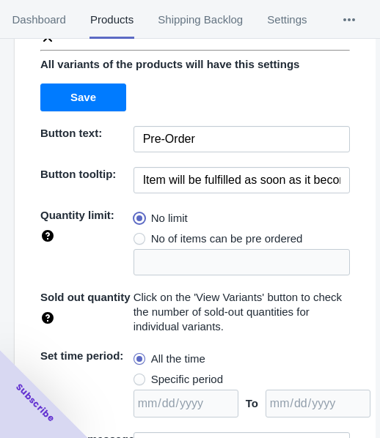
scroll to position [221, 0]
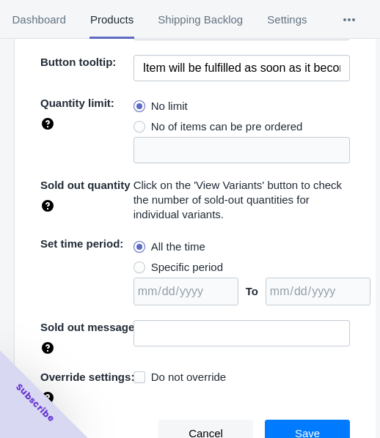
click at [194, 269] on span "Specific period" at bounding box center [187, 267] width 72 height 15
click at [138, 265] on input "Specific period" at bounding box center [137, 264] width 1 height 1
radio input "true"
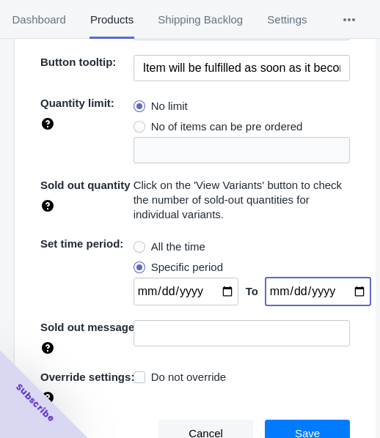
click at [346, 290] on input "date" at bounding box center [317, 292] width 105 height 28
type input "[DATE]"
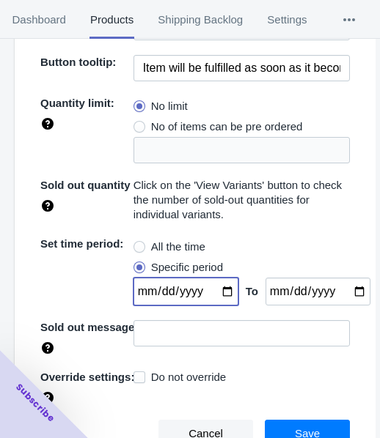
click at [218, 290] on input "date" at bounding box center [185, 292] width 105 height 28
type input "[DATE]"
click at [304, 428] on span "Save" at bounding box center [307, 434] width 25 height 12
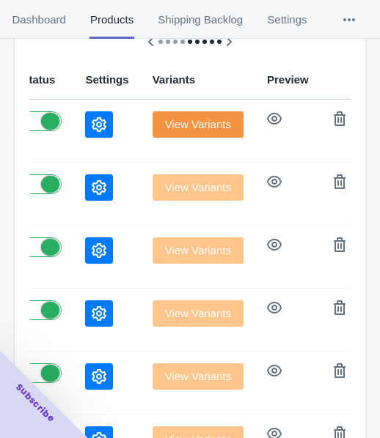
click at [85, 188] on button "button" at bounding box center [99, 188] width 28 height 26
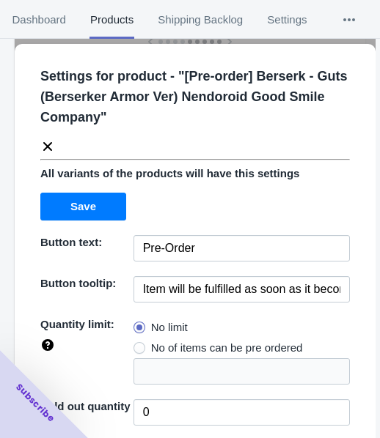
click at [56, 144] on div "Settings for product - " [Pre-order] Berserk - Guts (Berserker Armor Ver) Nendo…" at bounding box center [189, 104] width 321 height 100
click at [44, 144] on icon at bounding box center [47, 146] width 9 height 9
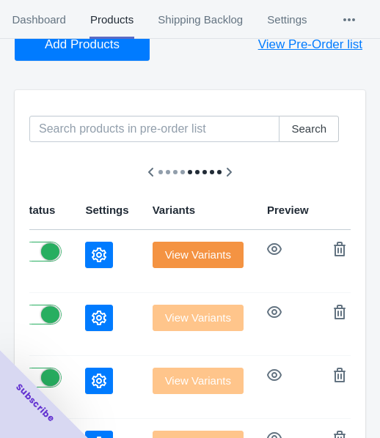
scroll to position [73, 0]
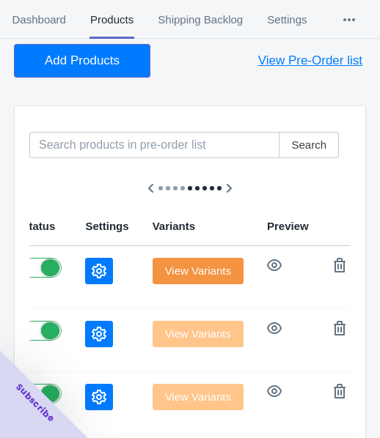
click at [53, 62] on span "Add Products" at bounding box center [82, 61] width 75 height 15
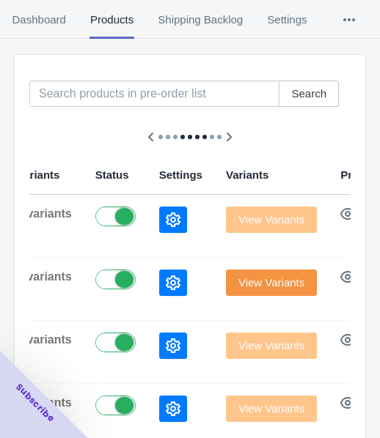
scroll to position [147, 0]
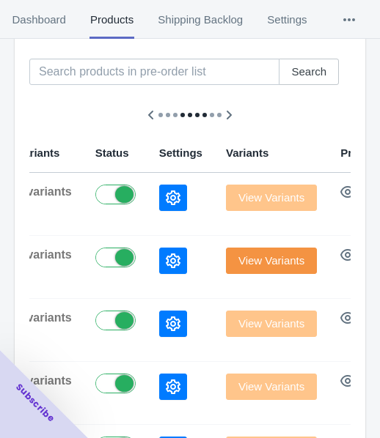
click at [147, 180] on td at bounding box center [180, 204] width 67 height 63
click at [166, 195] on icon "button" at bounding box center [173, 198] width 15 height 15
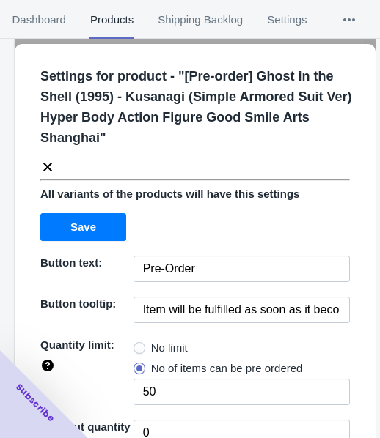
click at [167, 341] on span "No limit" at bounding box center [169, 348] width 37 height 15
click at [138, 345] on input "No limit" at bounding box center [137, 345] width 1 height 1
radio input "true"
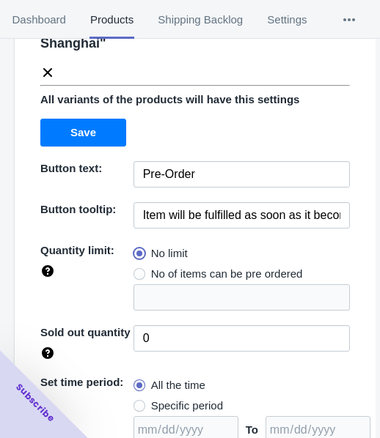
scroll to position [233, 0]
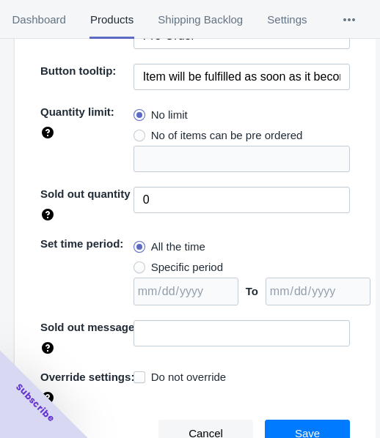
click at [181, 260] on span "Specific period" at bounding box center [187, 267] width 72 height 15
click at [138, 264] on input "Specific period" at bounding box center [137, 264] width 1 height 1
radio input "true"
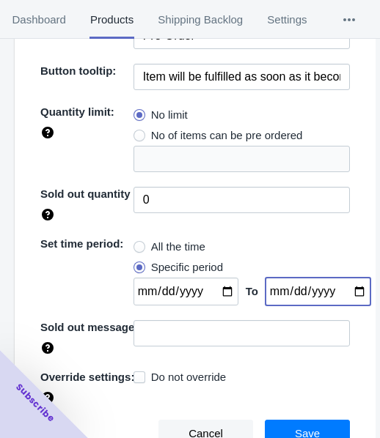
click at [348, 292] on input "date" at bounding box center [317, 292] width 105 height 28
type input "[DATE]"
click at [215, 290] on input "date" at bounding box center [185, 292] width 105 height 28
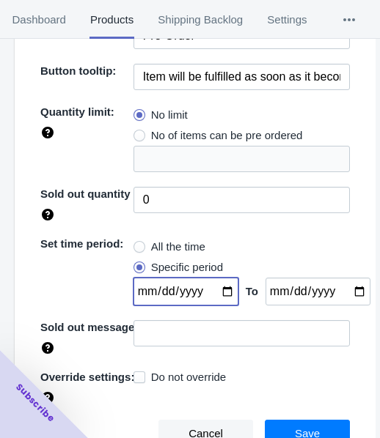
type input "[DATE]"
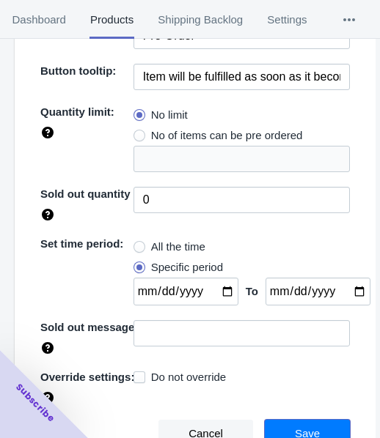
click at [306, 428] on span "Save" at bounding box center [307, 434] width 25 height 12
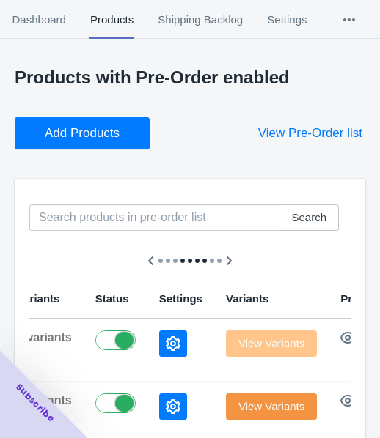
scroll to position [0, 0]
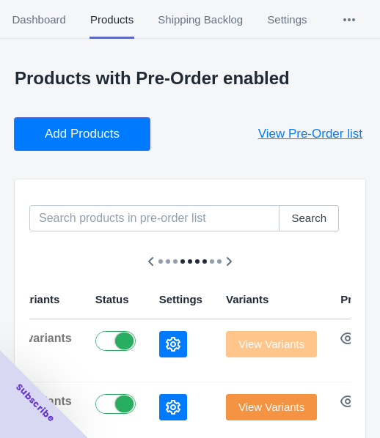
click at [100, 132] on span "Add Products" at bounding box center [82, 134] width 75 height 15
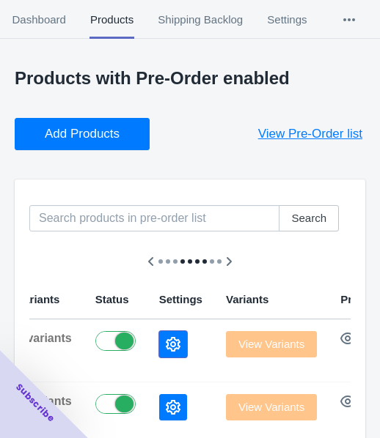
click at [166, 339] on icon "button" at bounding box center [173, 344] width 15 height 15
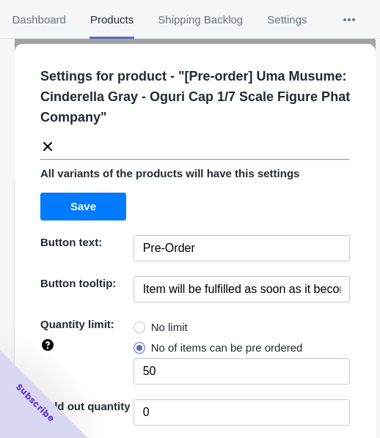
click at [151, 329] on span "No limit" at bounding box center [169, 327] width 37 height 15
click at [138, 325] on input "No limit" at bounding box center [137, 324] width 1 height 1
radio input "true"
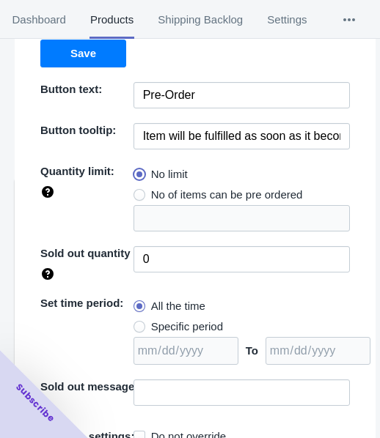
scroll to position [213, 0]
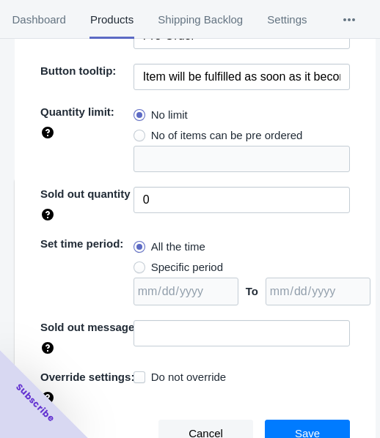
click at [194, 272] on span "Specific period" at bounding box center [187, 267] width 72 height 15
click at [138, 265] on input "Specific period" at bounding box center [137, 264] width 1 height 1
radio input "true"
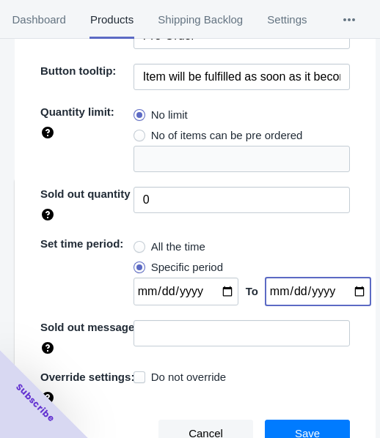
click at [342, 290] on input "date" at bounding box center [317, 292] width 105 height 28
type input "[DATE]"
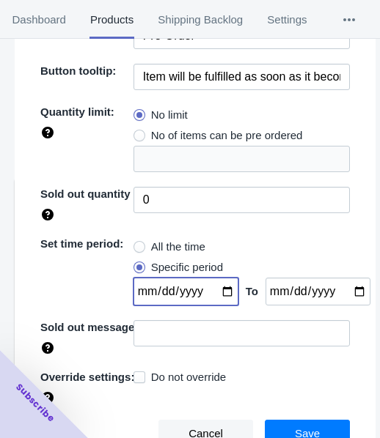
click at [216, 286] on input "date" at bounding box center [185, 292] width 105 height 28
type input "[DATE]"
click at [302, 428] on span "Save" at bounding box center [307, 434] width 25 height 12
